Goal: Task Accomplishment & Management: Manage account settings

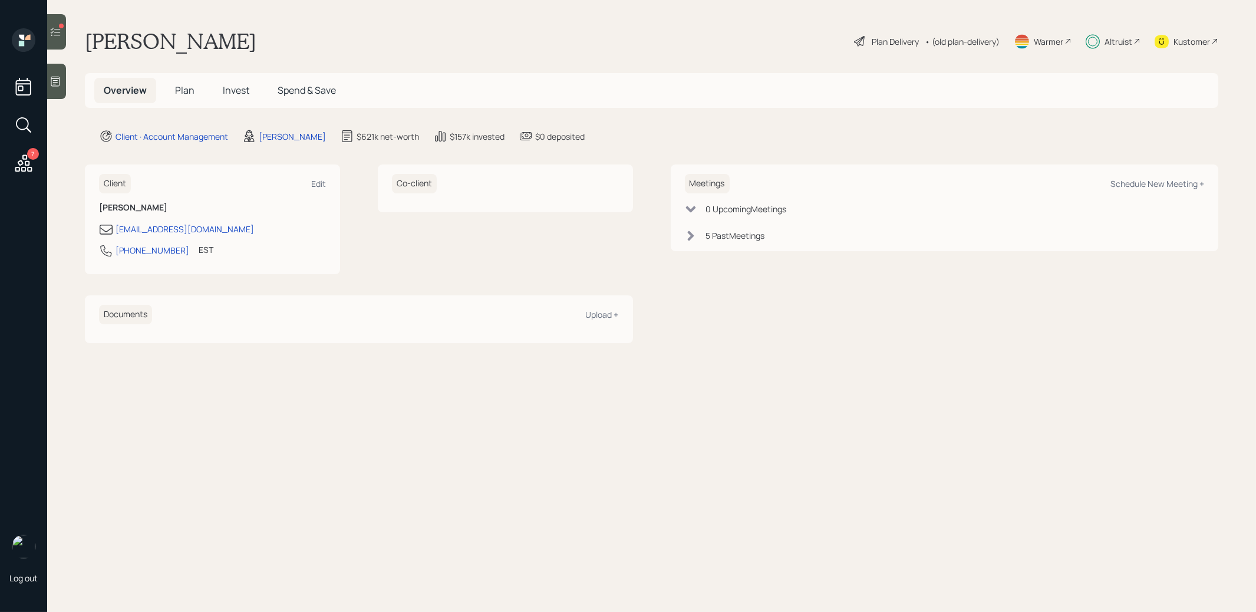
click at [243, 89] on span "Invest" at bounding box center [236, 90] width 27 height 13
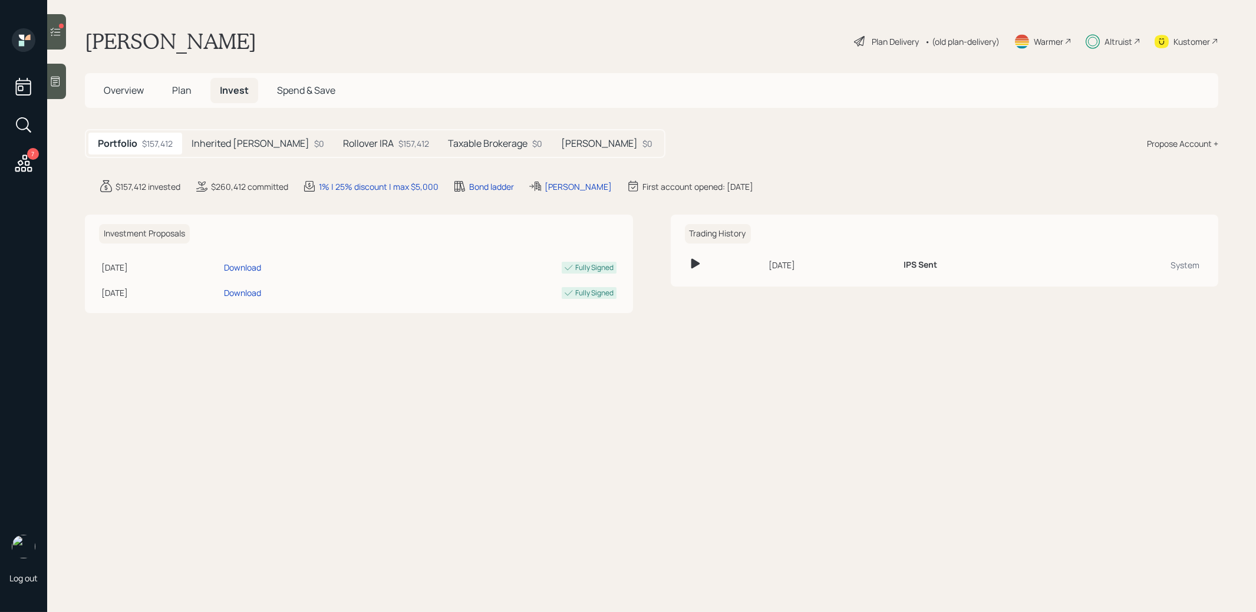
click at [347, 143] on h5 "Rollover IRA" at bounding box center [368, 143] width 51 height 11
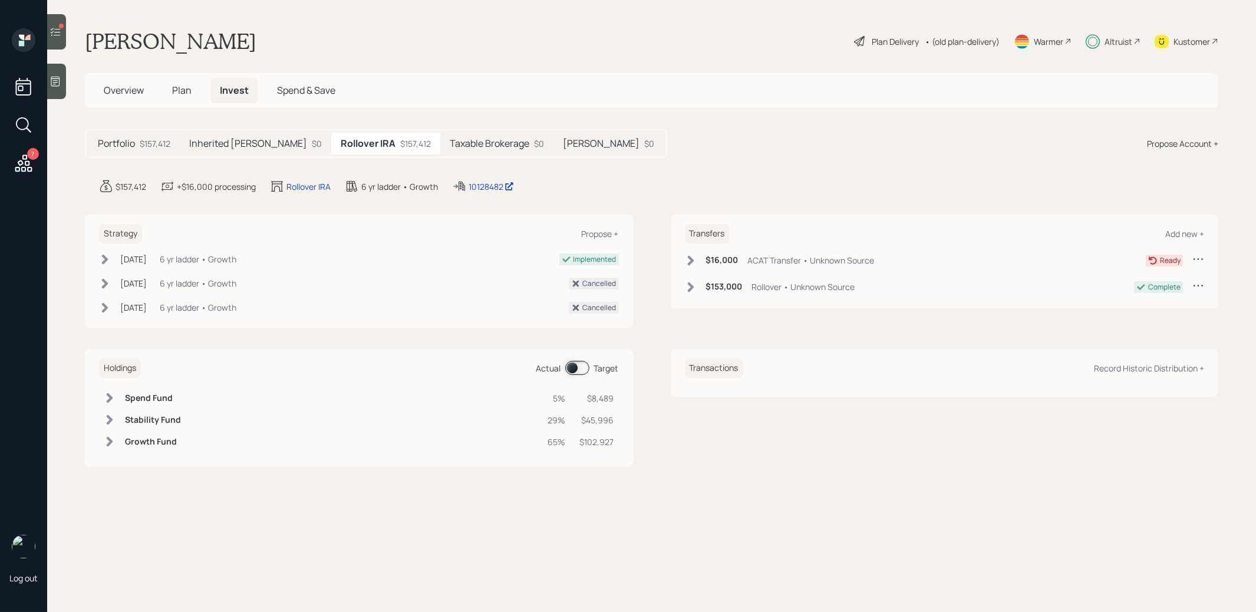
click at [572, 367] on span at bounding box center [577, 368] width 24 height 14
click at [582, 367] on span at bounding box center [577, 368] width 24 height 14
click at [57, 37] on icon at bounding box center [55, 32] width 12 height 12
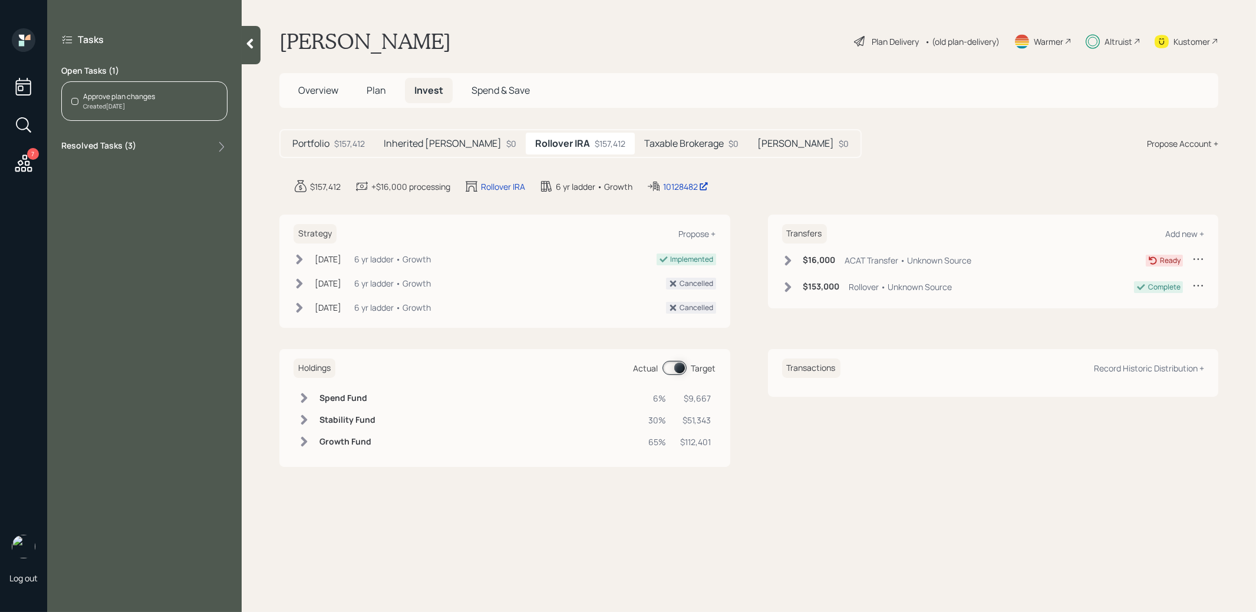
click at [312, 95] on span "Overview" at bounding box center [318, 90] width 40 height 13
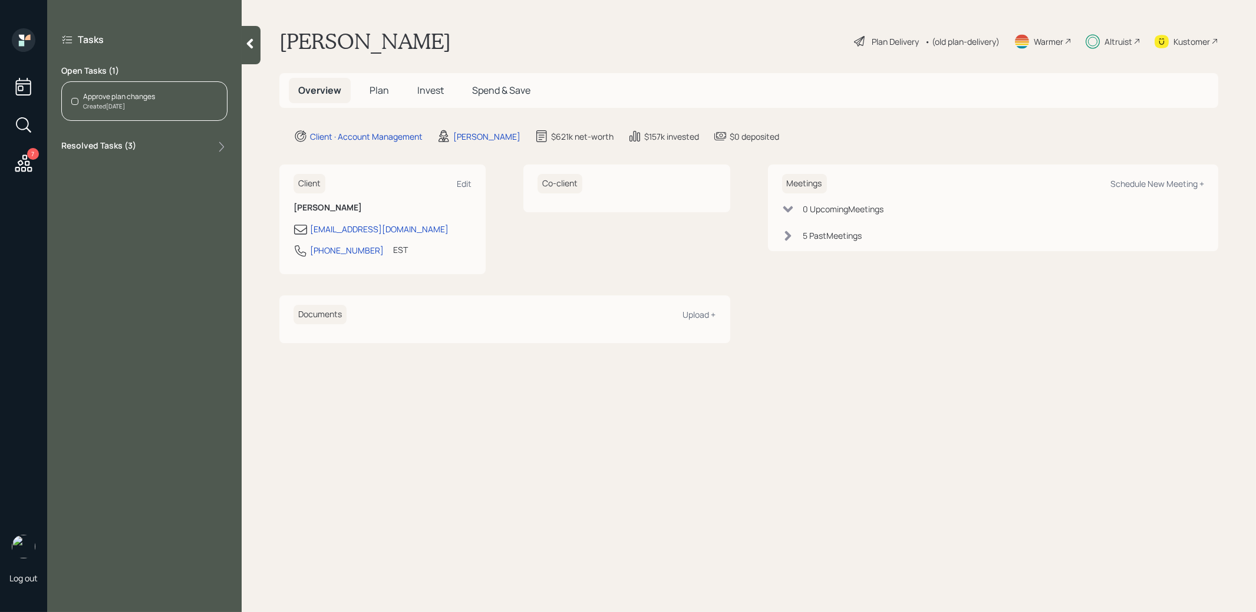
click at [377, 91] on span "Plan" at bounding box center [378, 90] width 19 height 13
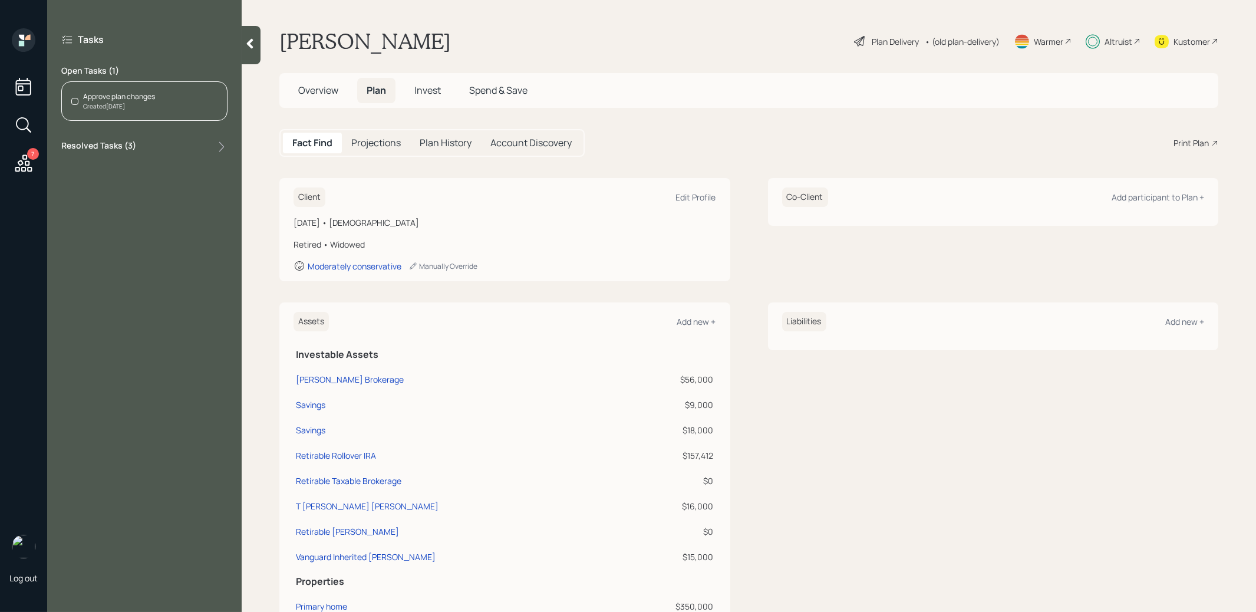
click at [427, 91] on span "Invest" at bounding box center [427, 90] width 27 height 13
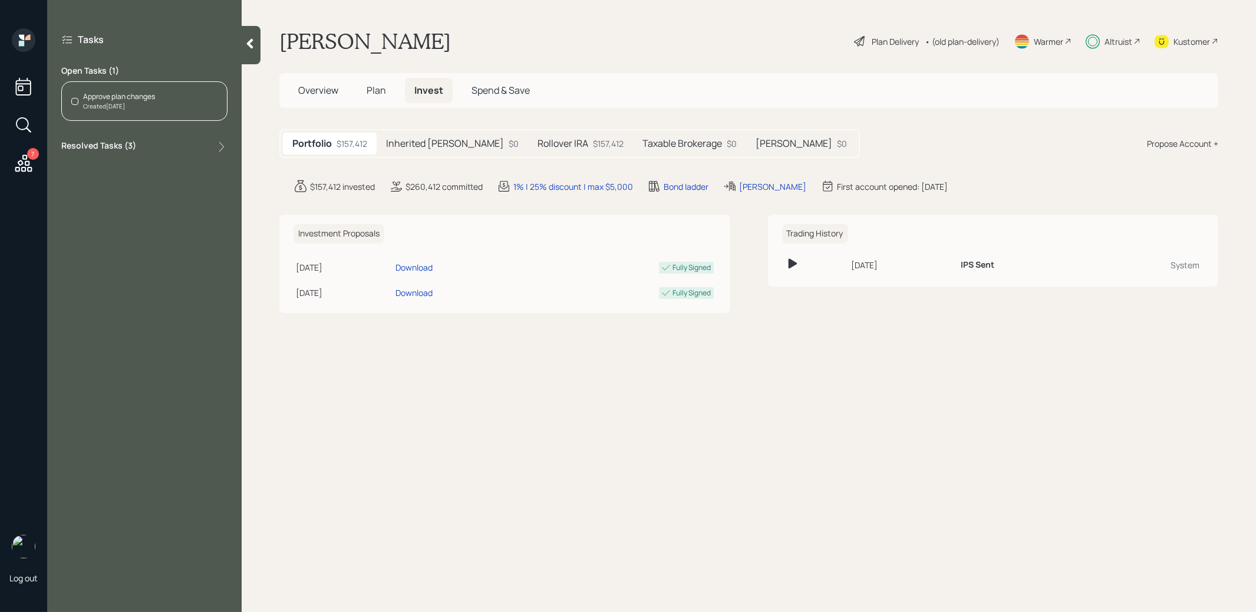
click at [656, 136] on div "Taxable Brokerage $0" at bounding box center [689, 144] width 113 height 22
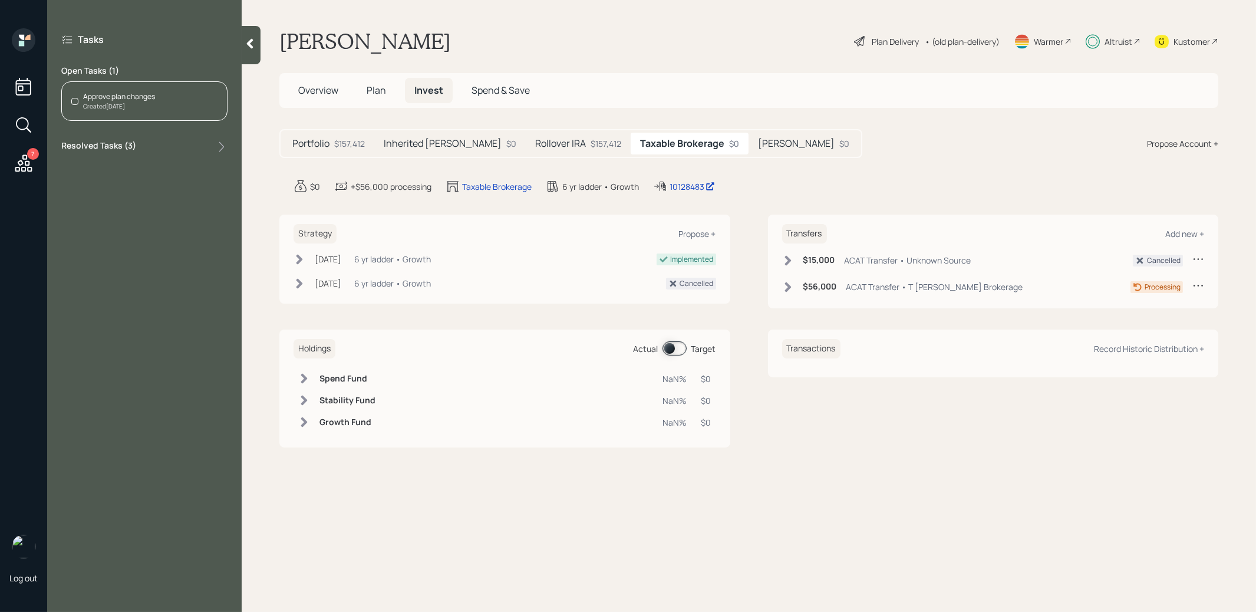
click at [1193, 35] on div "Kustomer" at bounding box center [1191, 41] width 37 height 12
